Goal: Navigation & Orientation: Find specific page/section

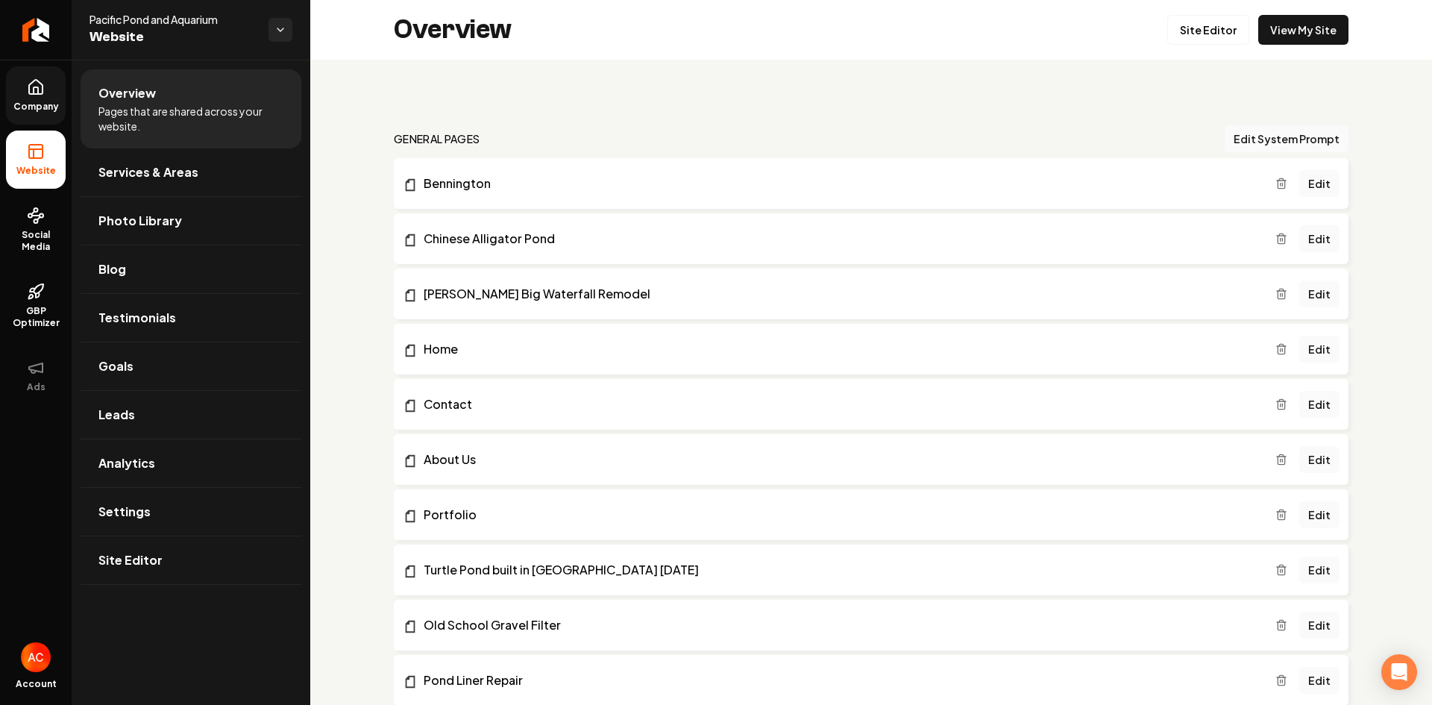
click at [31, 92] on icon at bounding box center [36, 87] width 18 height 18
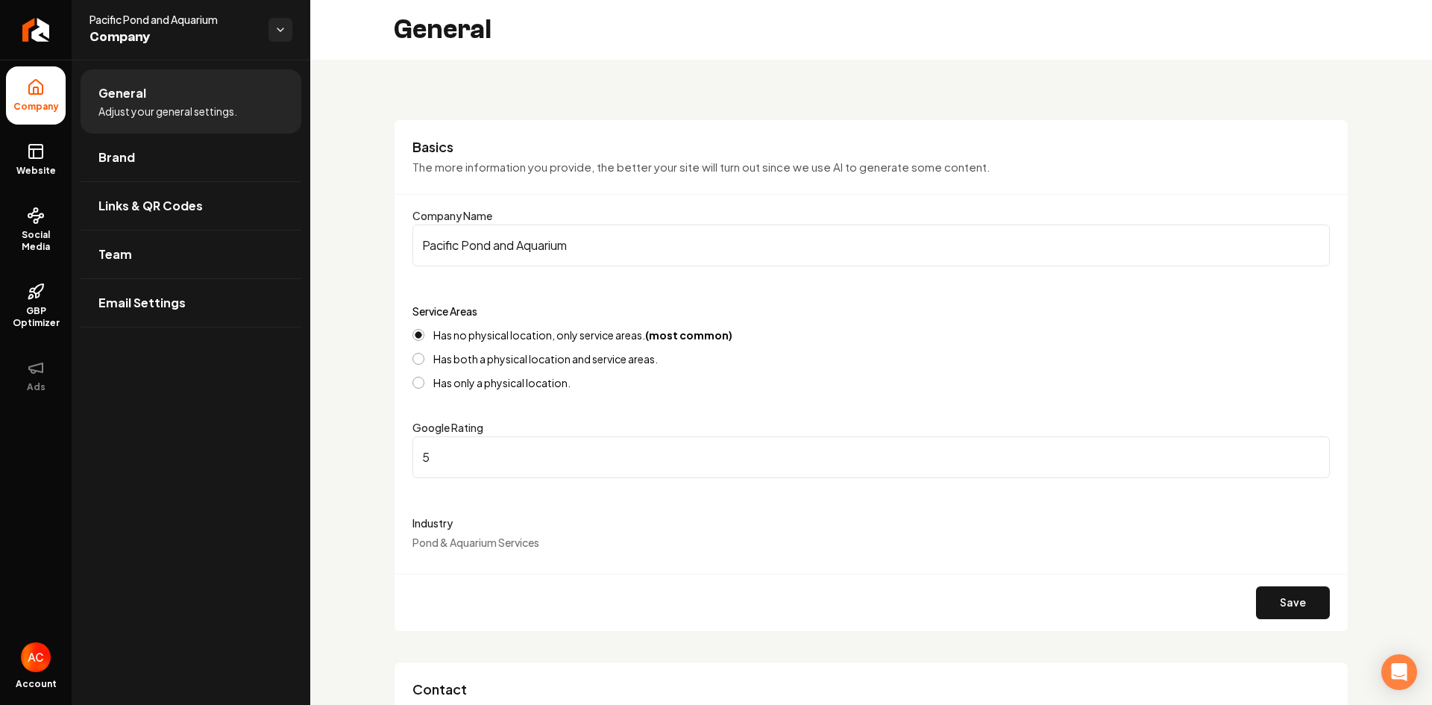
click at [155, 37] on span "Company" at bounding box center [172, 37] width 167 height 21
click at [31, 161] on link "Website" at bounding box center [36, 160] width 60 height 58
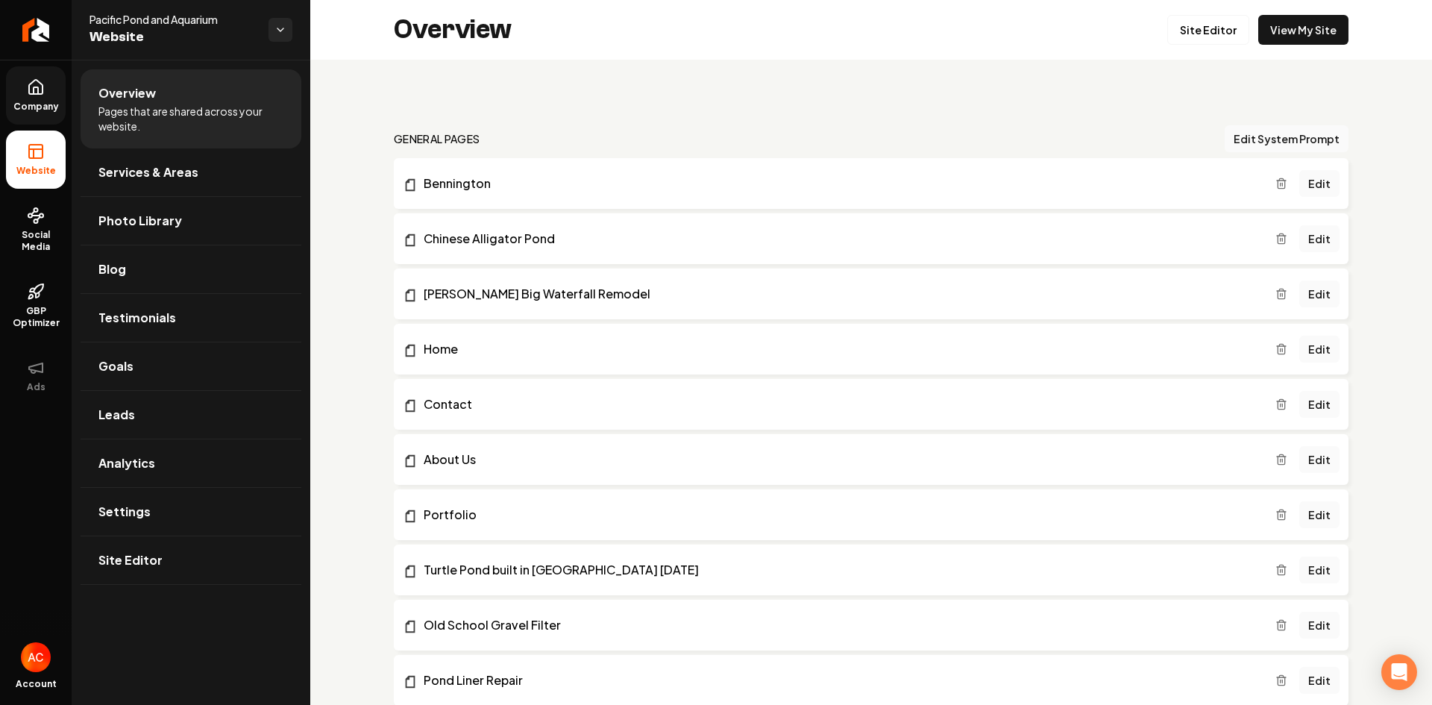
click at [202, 108] on span "Pages that are shared across your website." at bounding box center [190, 119] width 185 height 30
click at [188, 116] on span "Pages that are shared across your website." at bounding box center [190, 119] width 185 height 30
click at [162, 471] on link "Analytics" at bounding box center [191, 463] width 221 height 48
